Goal: Transaction & Acquisition: Download file/media

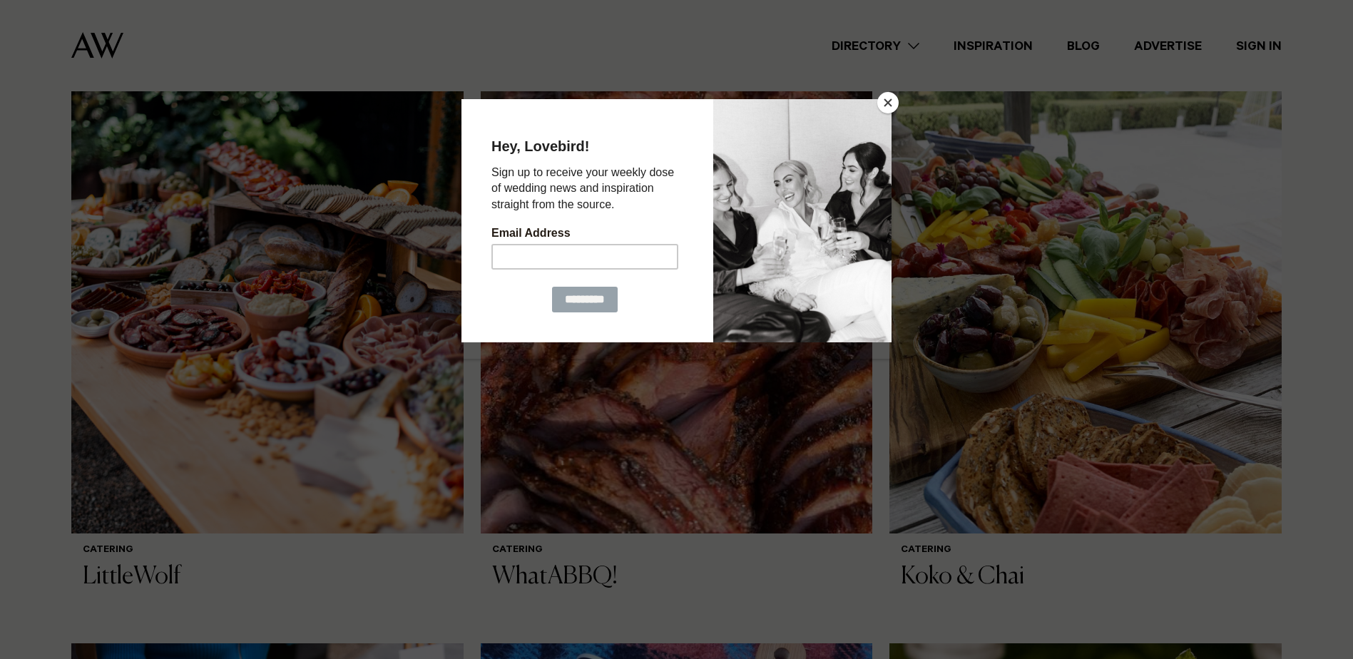
scroll to position [499, 0]
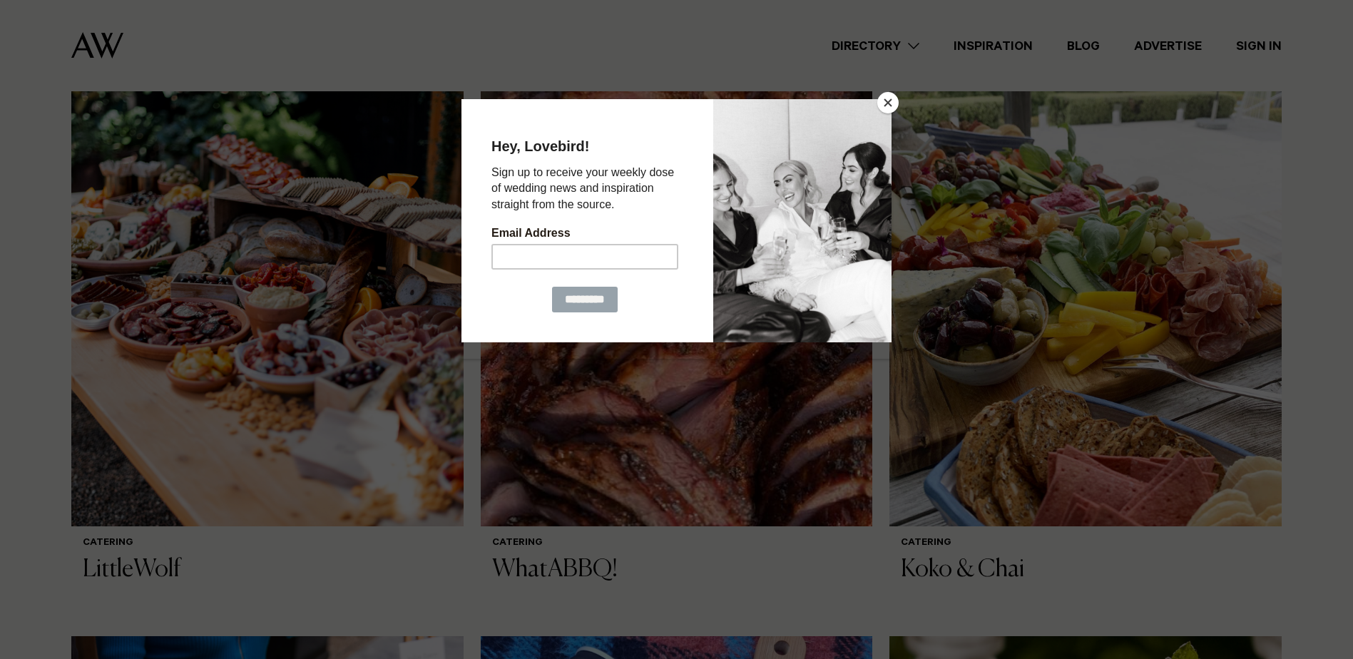
click at [886, 104] on button "Close" at bounding box center [887, 102] width 21 height 21
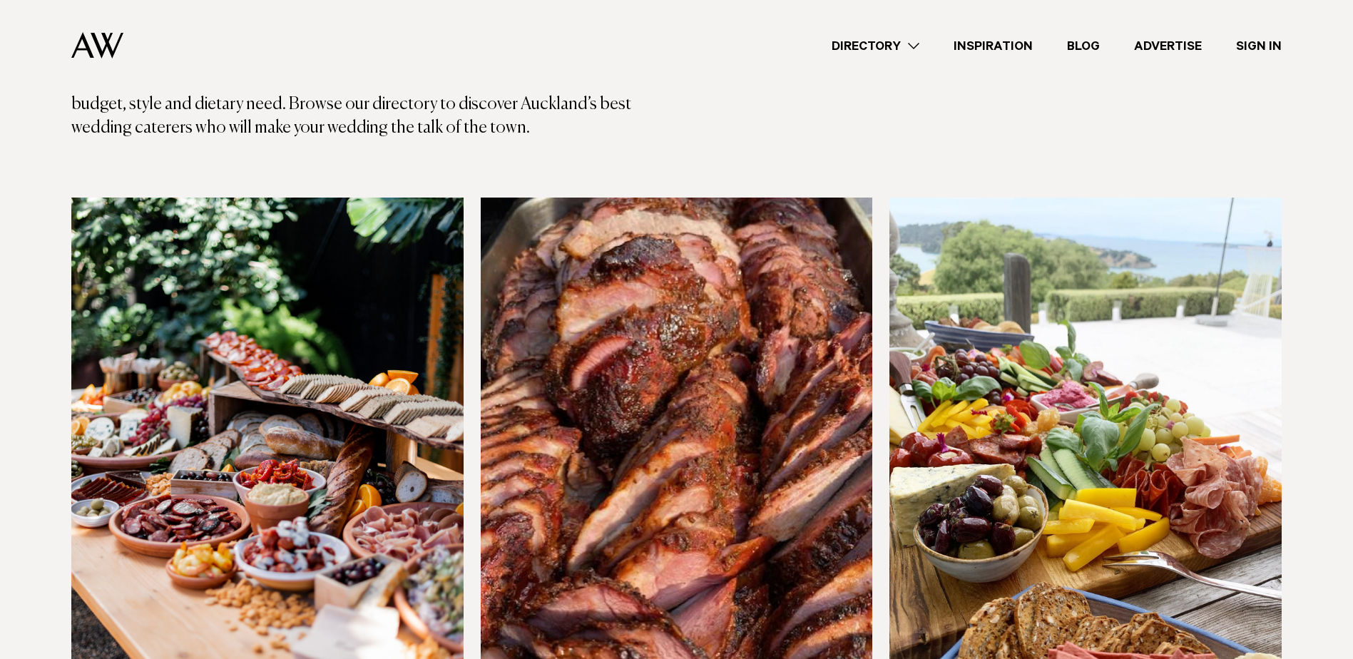
scroll to position [285, 0]
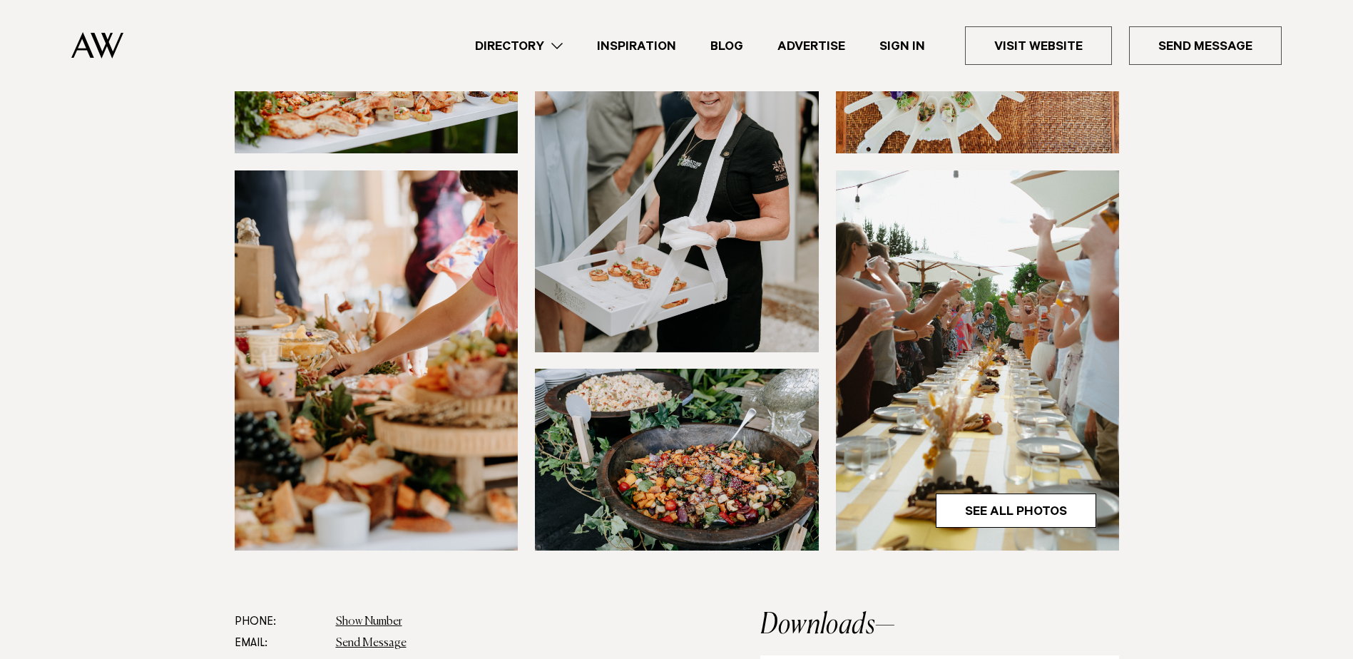
scroll to position [571, 0]
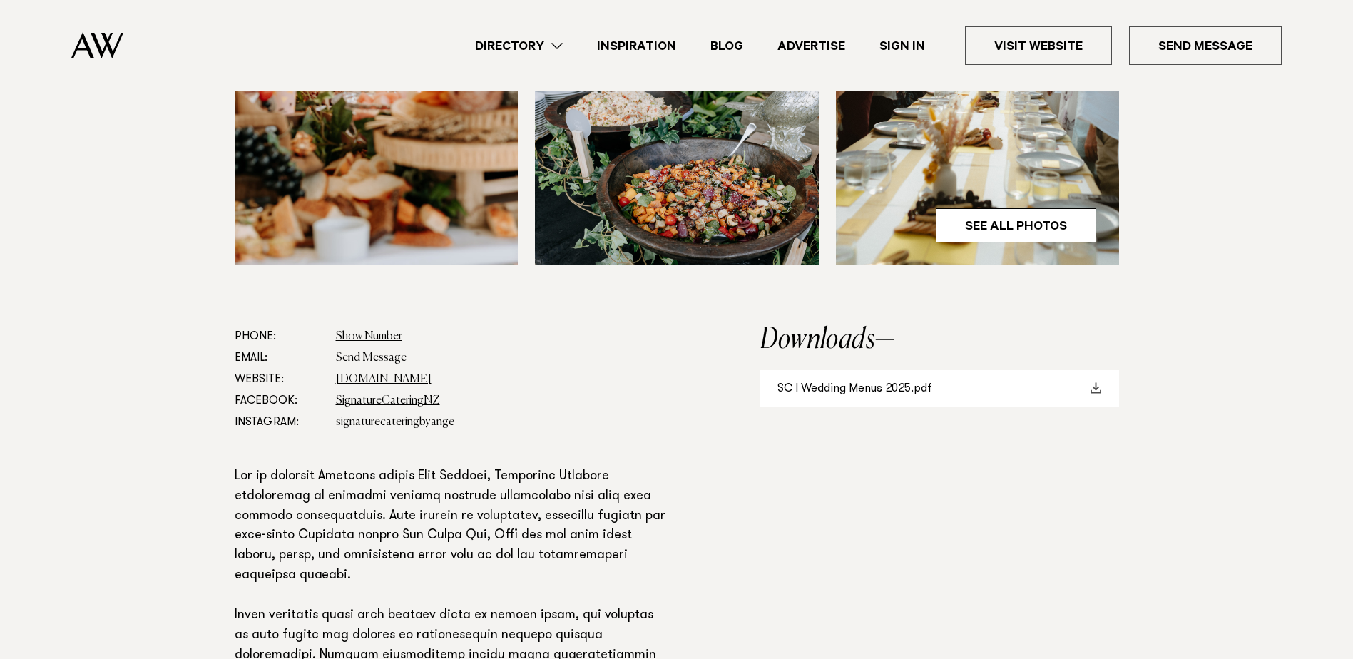
click at [884, 394] on link "SC I Wedding Menus 2025.pdf" at bounding box center [939, 388] width 359 height 36
click at [389, 383] on link "[DOMAIN_NAME]" at bounding box center [384, 379] width 96 height 11
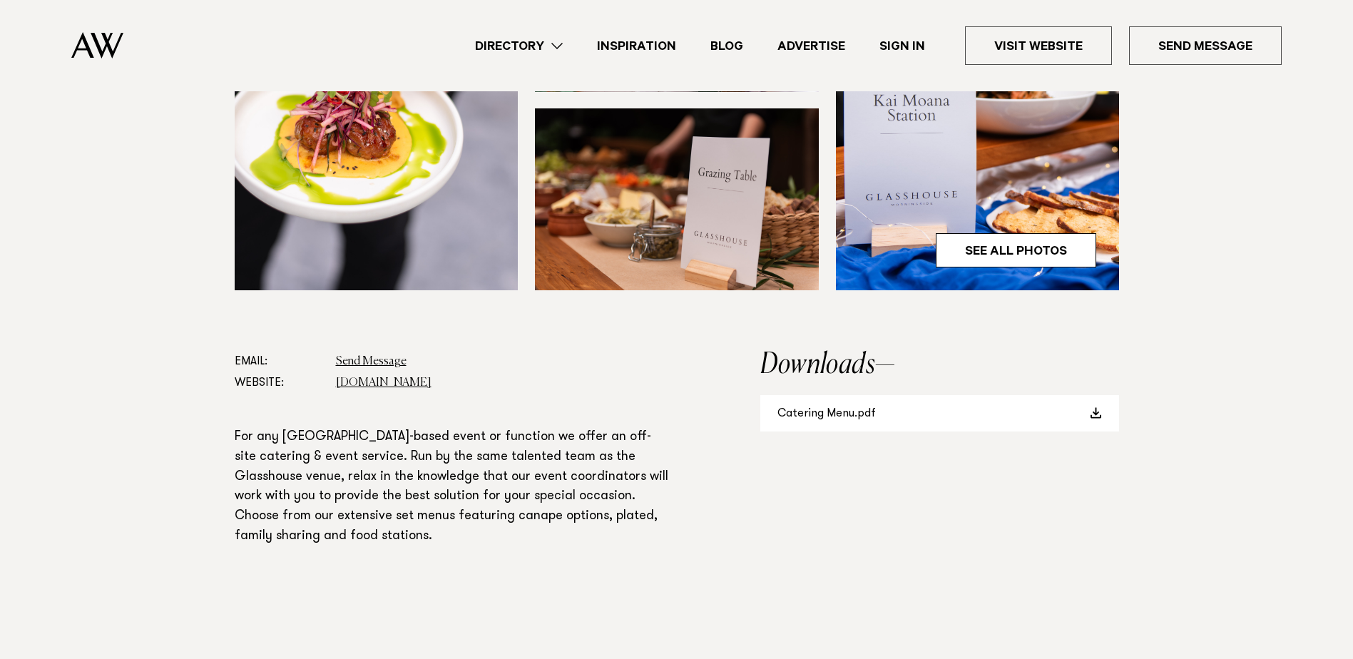
scroll to position [571, 0]
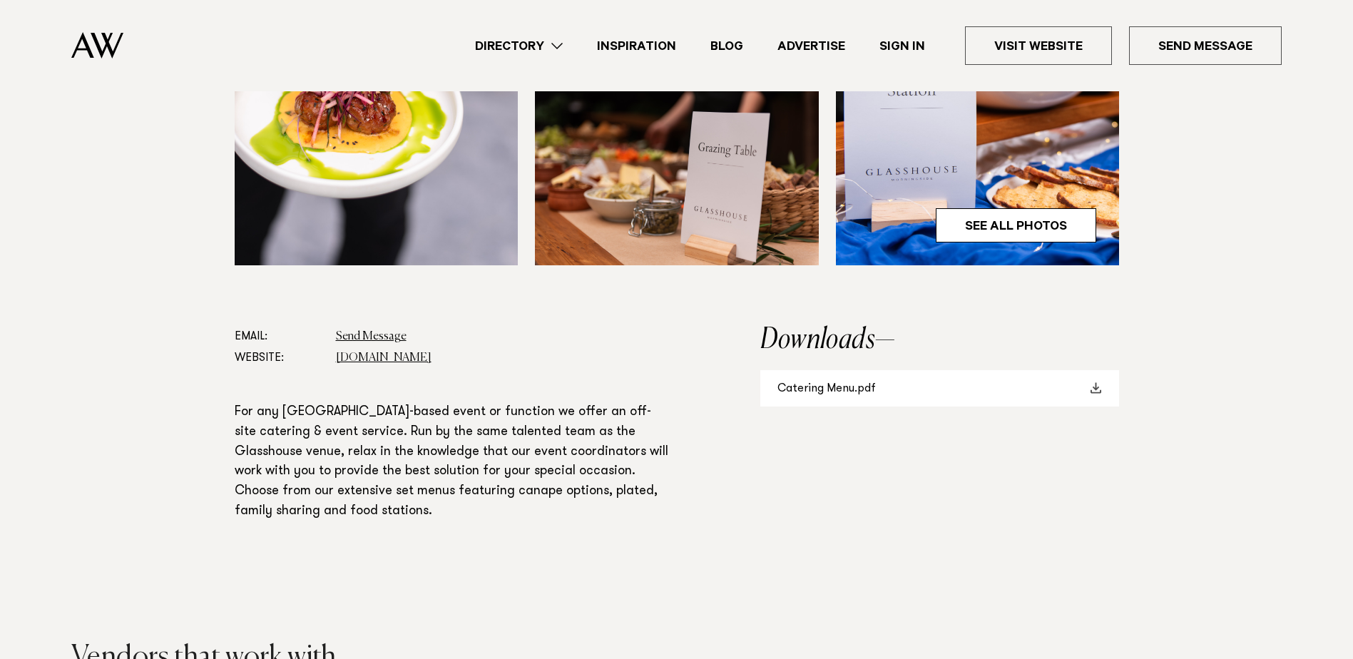
click at [834, 390] on link "Catering Menu.pdf" at bounding box center [939, 388] width 359 height 36
